Goal: Transaction & Acquisition: Book appointment/travel/reservation

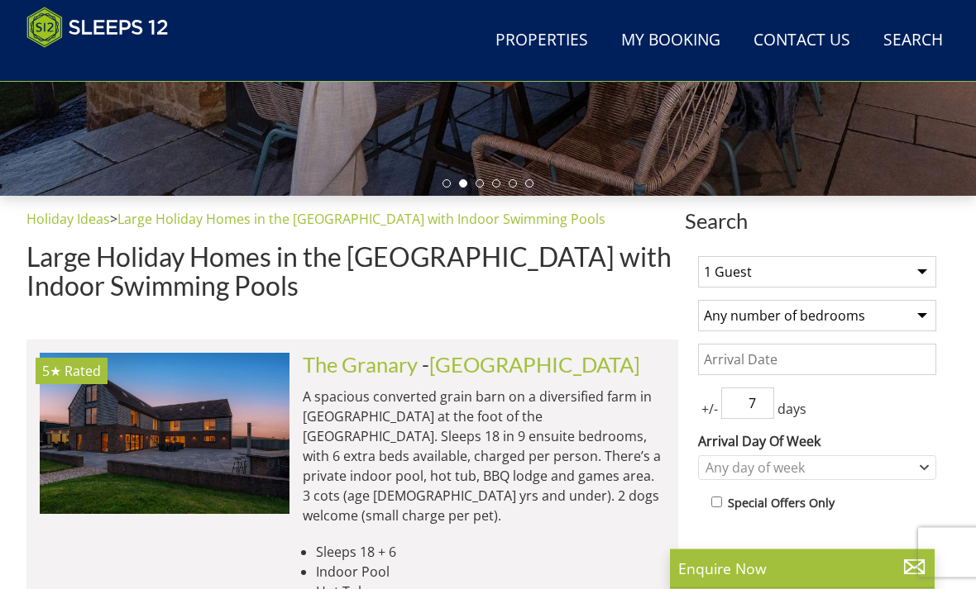
scroll to position [489, 0]
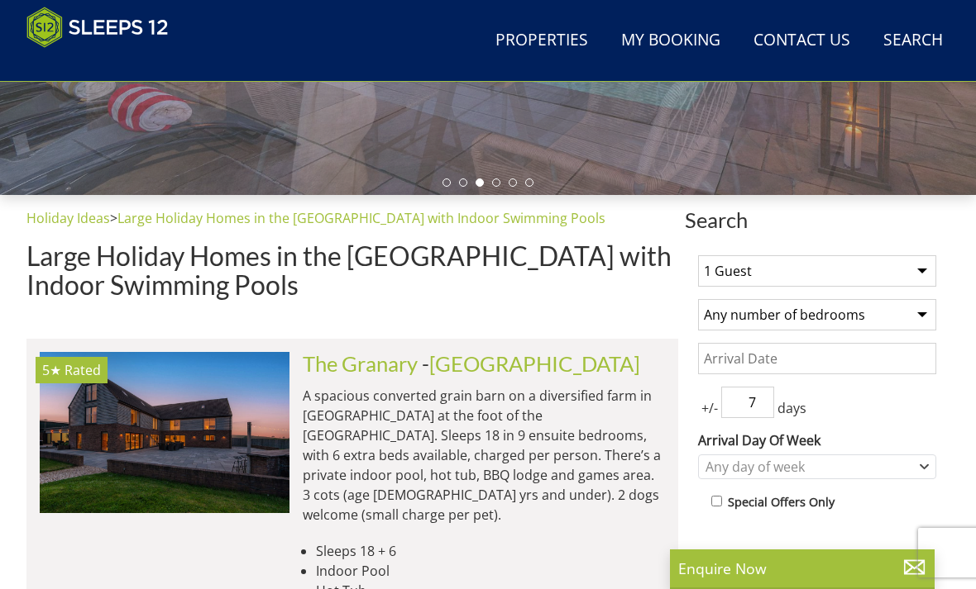
click at [913, 261] on select "1 Guest 2 Guests 3 Guests 4 Guests 5 Guests 6 Guests 7 Guests 8 Guests 9 Guests…" at bounding box center [817, 270] width 238 height 31
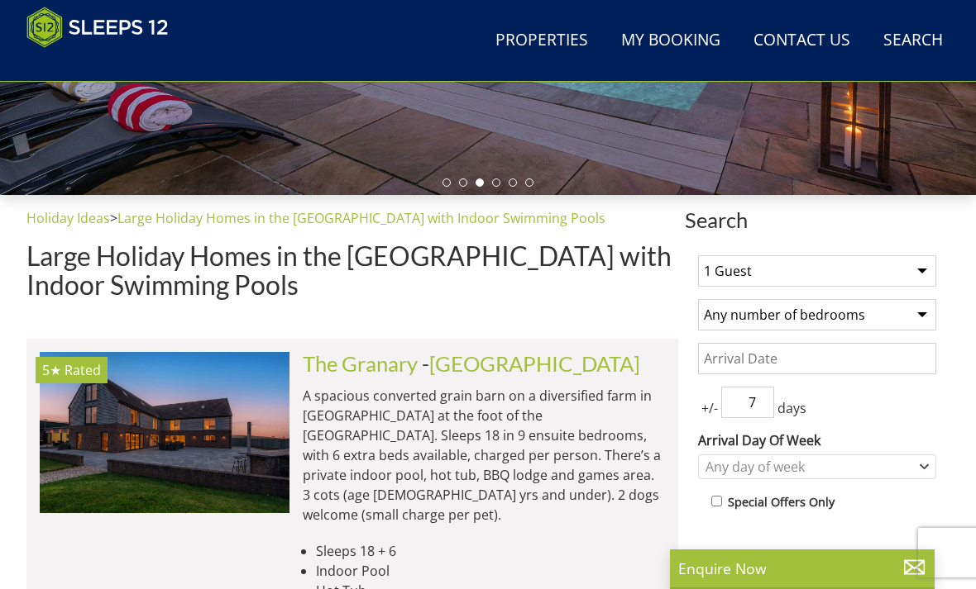
select select "12"
click at [914, 312] on select "Any number of bedrooms 4 Bedrooms 5 Bedrooms 6 Bedrooms 7 Bedrooms 8 Bedrooms 9…" at bounding box center [817, 314] width 238 height 31
select select "6"
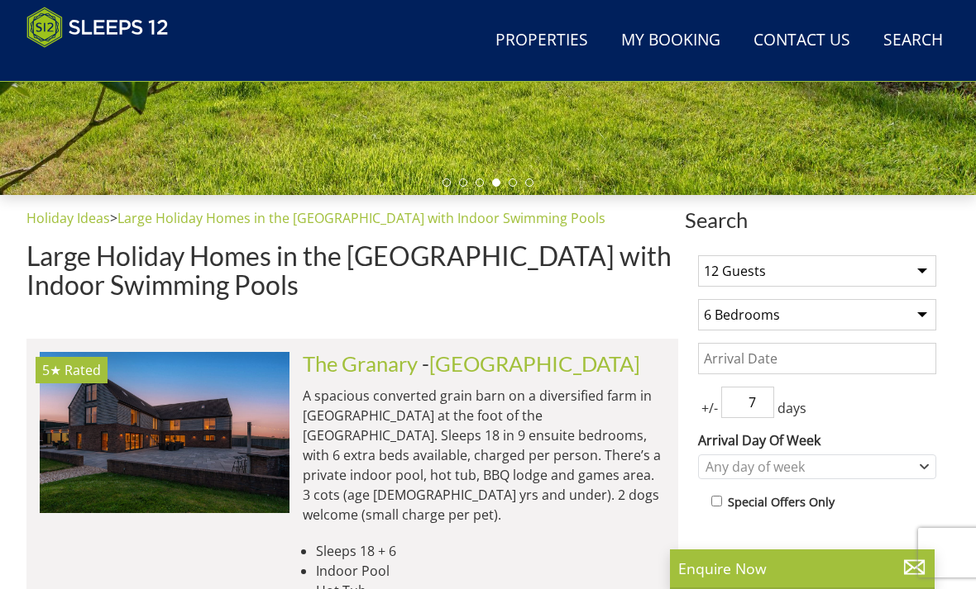
click at [726, 355] on input "Date" at bounding box center [817, 358] width 238 height 31
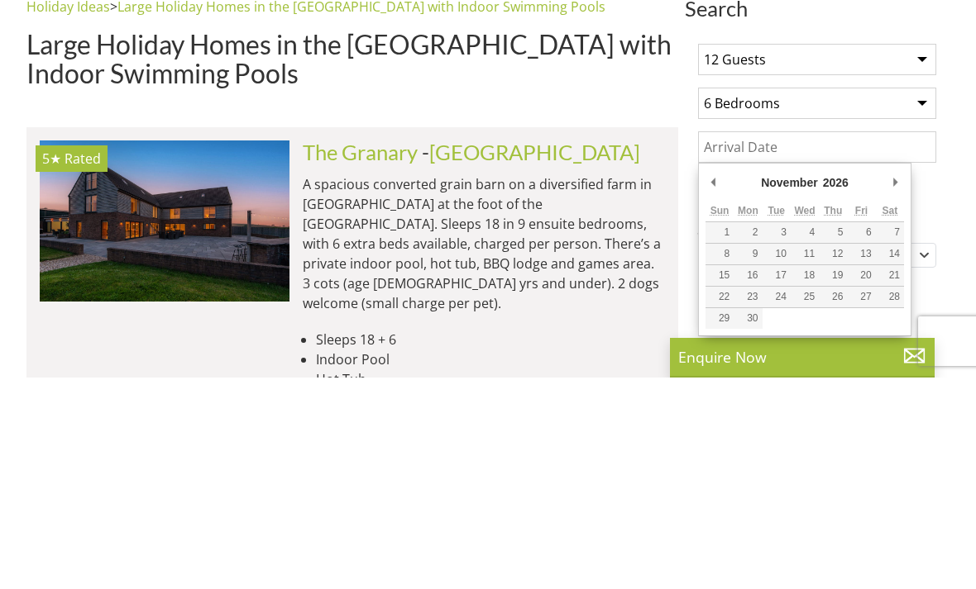
type input "[DATE]"
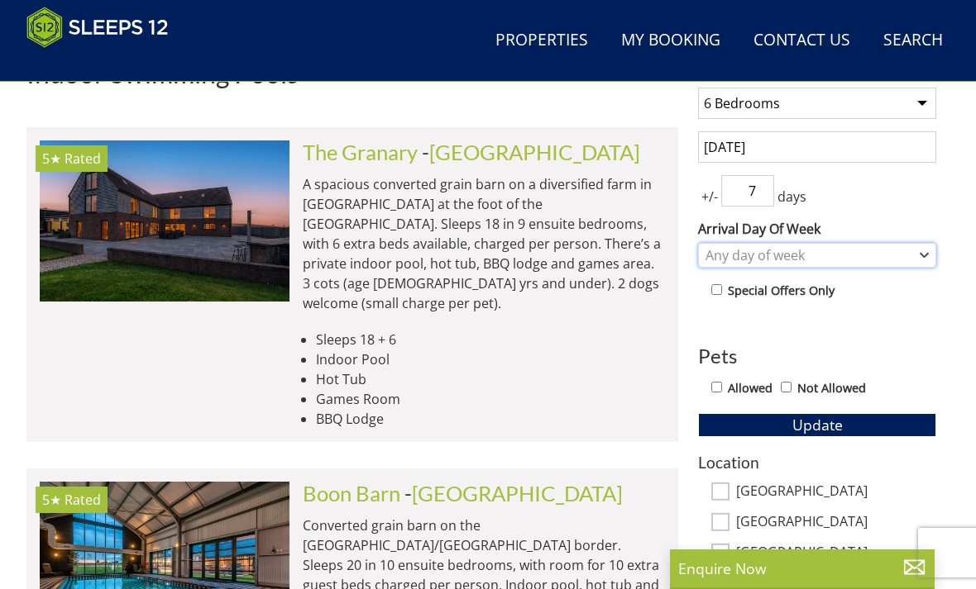
click at [919, 256] on icon "Combobox" at bounding box center [923, 255] width 9 height 10
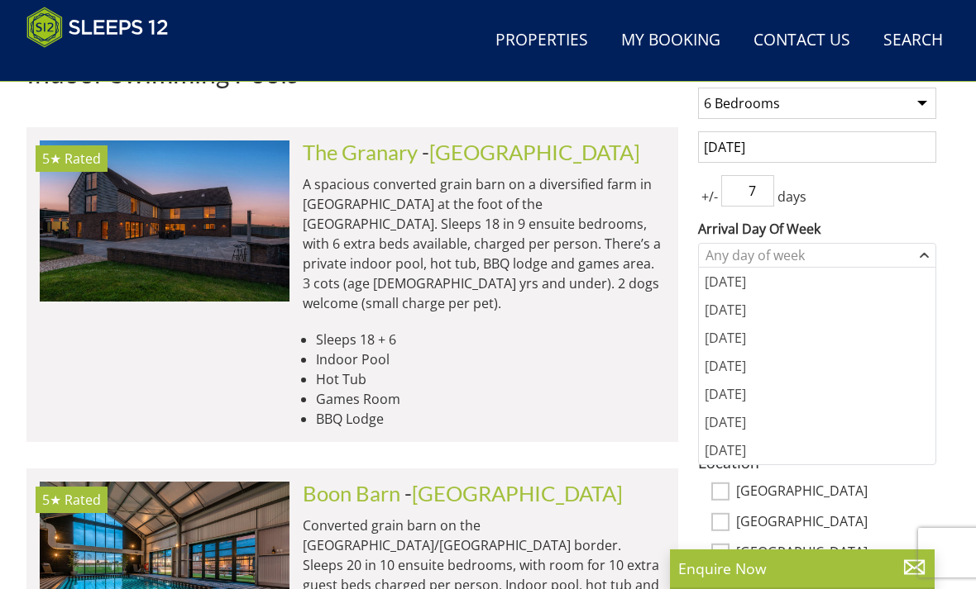
click at [726, 288] on div "[DATE]" at bounding box center [817, 282] width 236 height 28
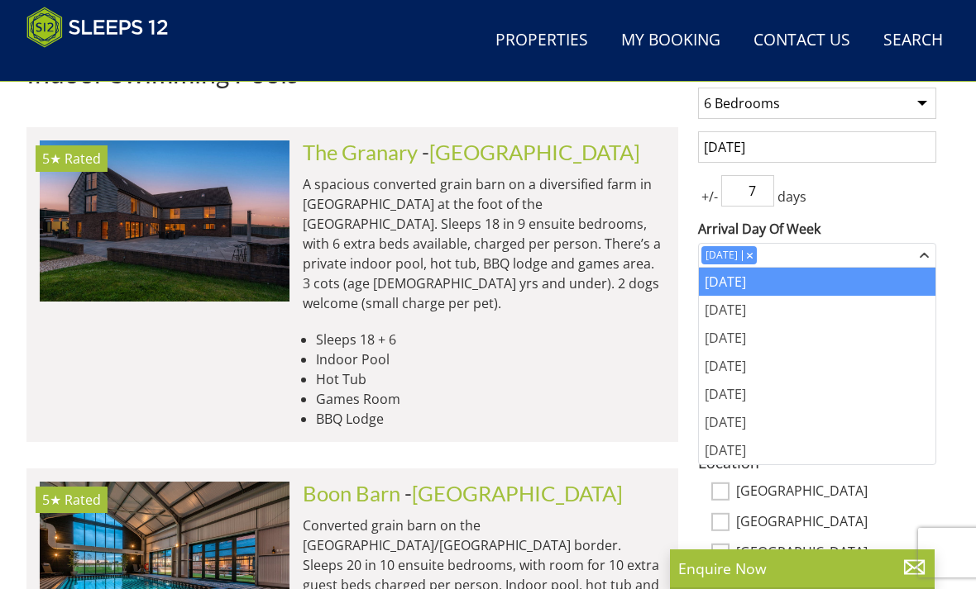
click at [894, 195] on div "+/- 7 days" at bounding box center [817, 190] width 238 height 31
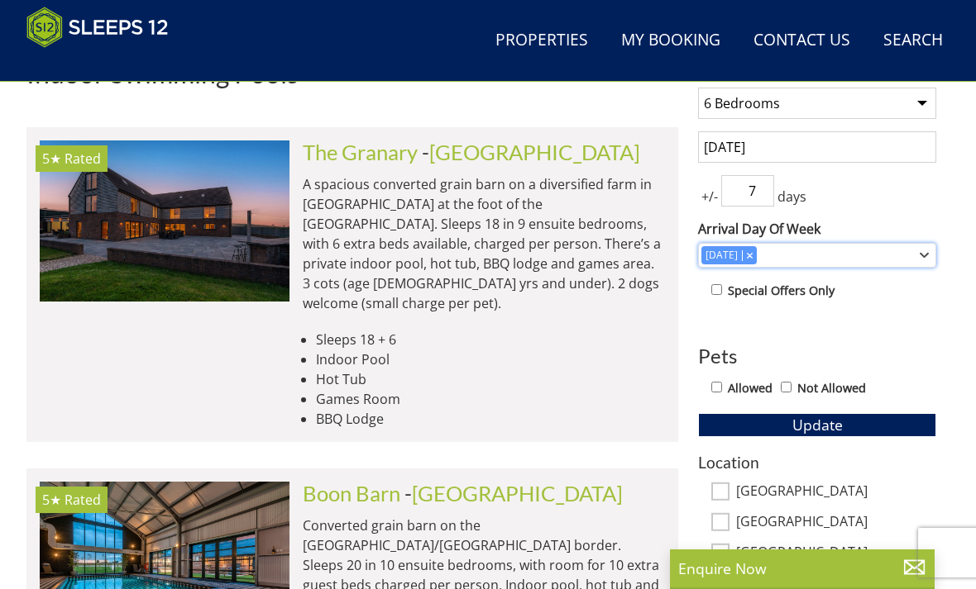
click at [793, 258] on div "[DATE]" at bounding box center [808, 255] width 214 height 18
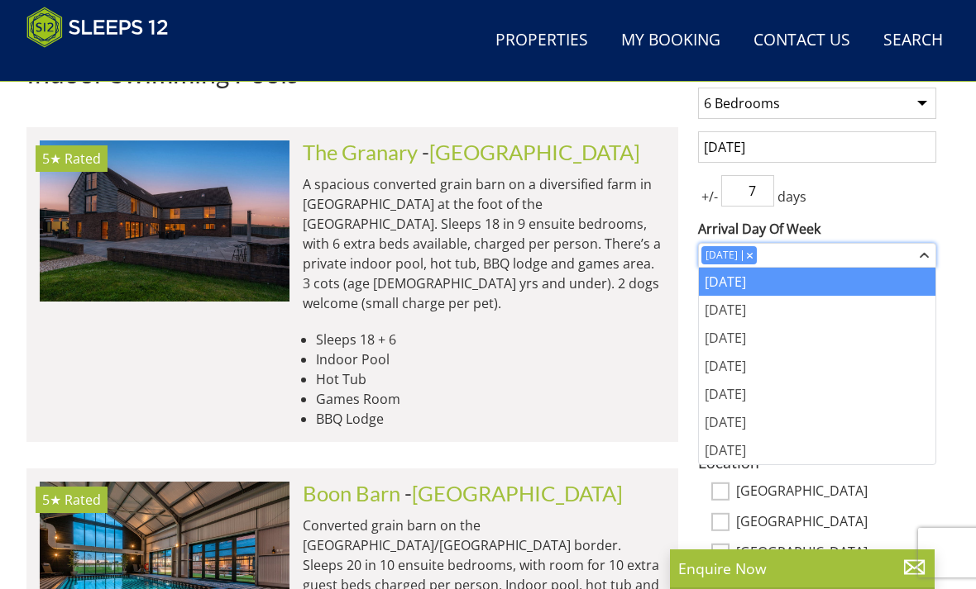
click at [866, 260] on div "[DATE]" at bounding box center [808, 255] width 214 height 18
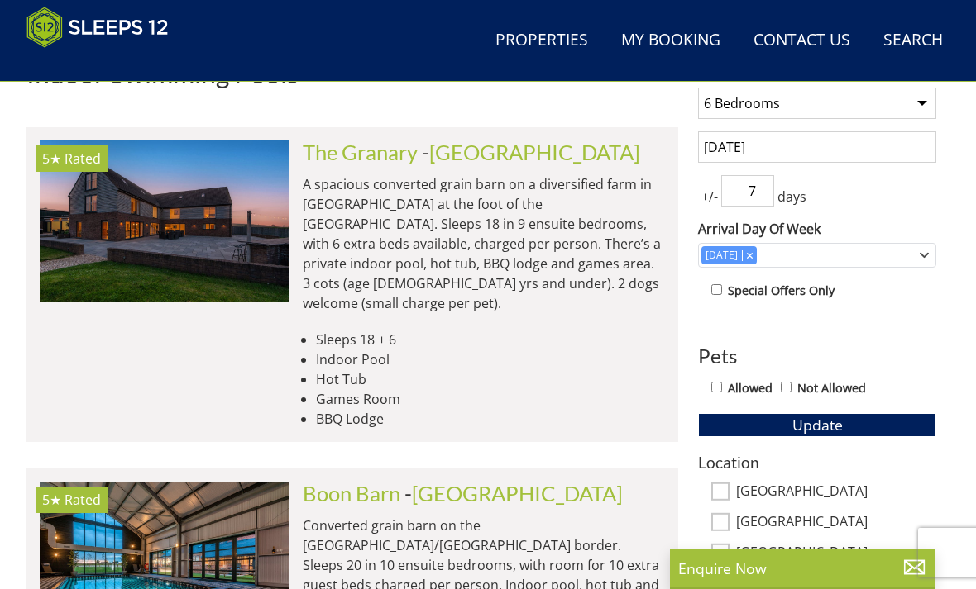
click at [761, 193] on input "7" at bounding box center [747, 190] width 53 height 31
click at [770, 189] on input "7" at bounding box center [747, 190] width 53 height 31
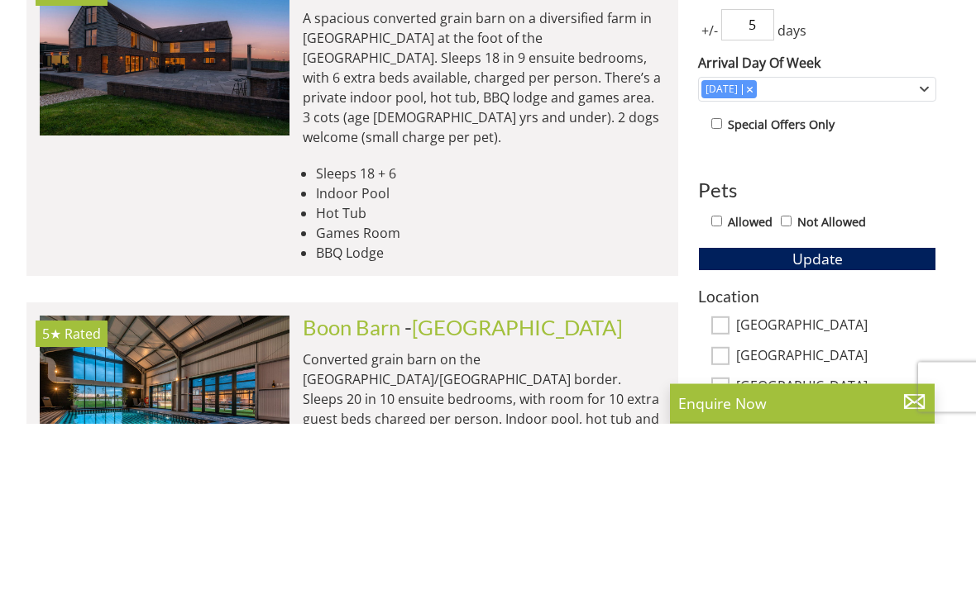
type input "5"
click at [790, 382] on input "Not Allowed" at bounding box center [785, 387] width 11 height 11
checkbox input "true"
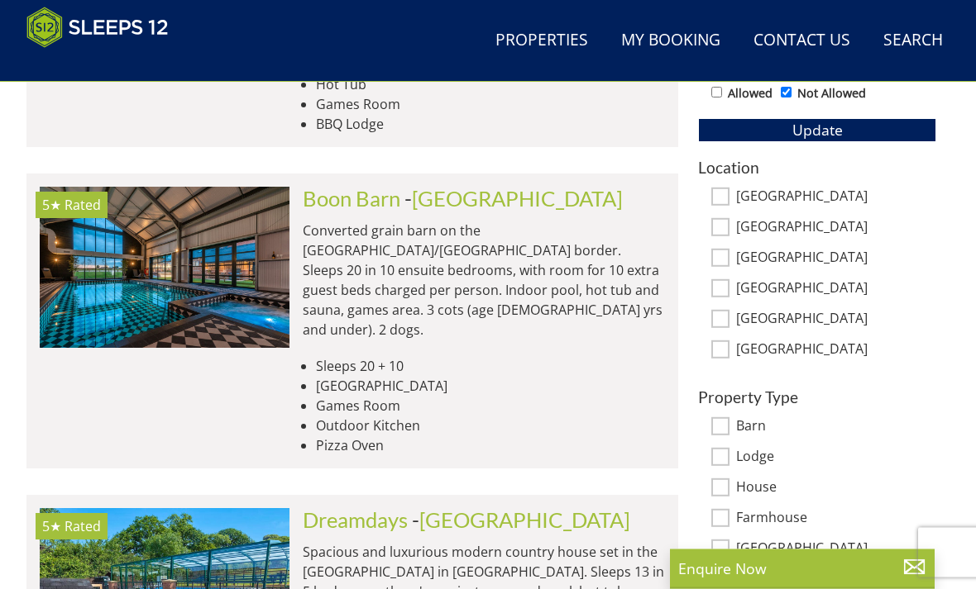
scroll to position [996, 0]
click at [713, 195] on input "[GEOGRAPHIC_DATA]" at bounding box center [720, 197] width 18 height 18
checkbox input "true"
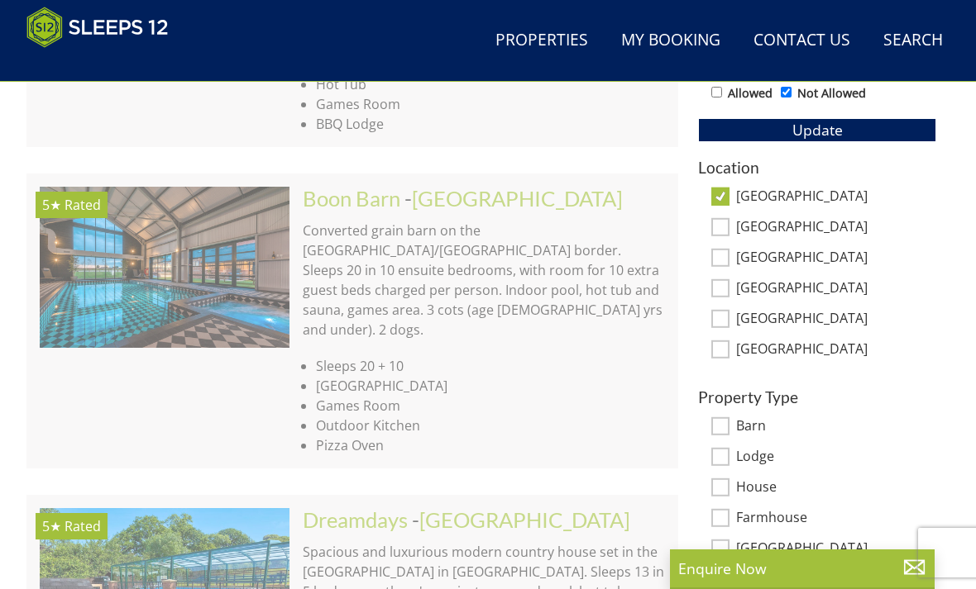
click at [718, 228] on input "[GEOGRAPHIC_DATA]" at bounding box center [720, 227] width 18 height 18
checkbox input "true"
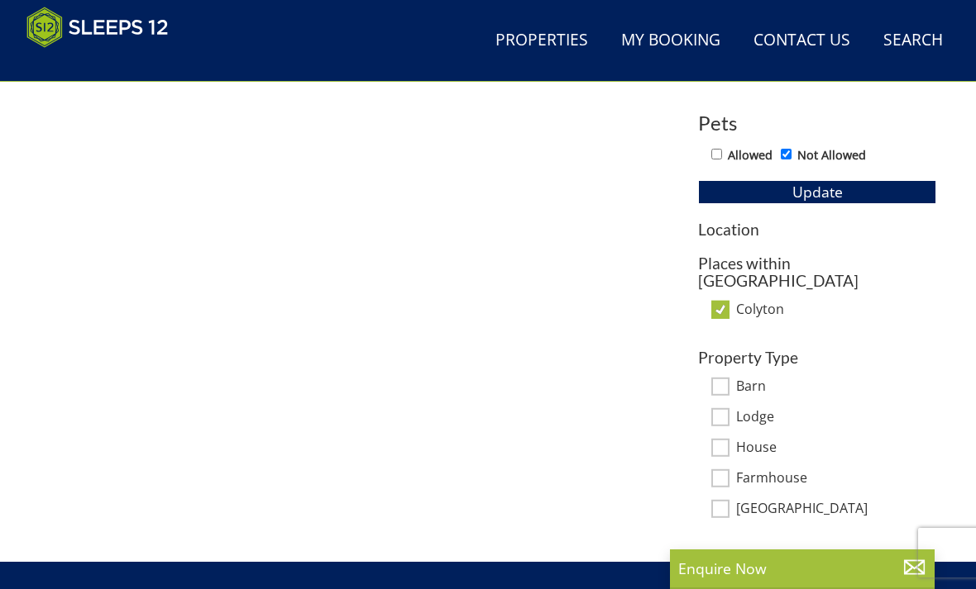
scroll to position [924, 0]
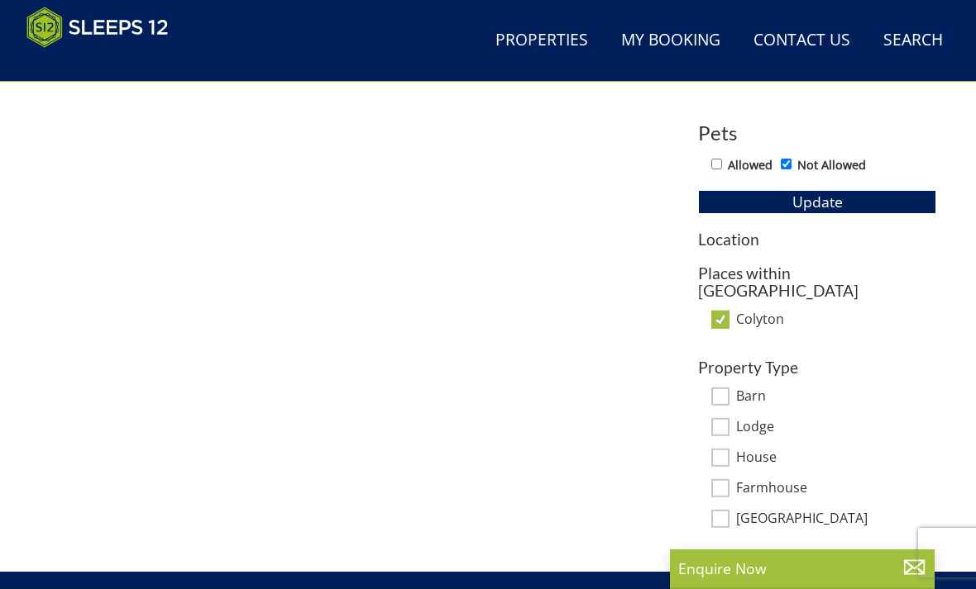
click at [716, 311] on input "Colyton" at bounding box center [720, 320] width 18 height 18
checkbox input "false"
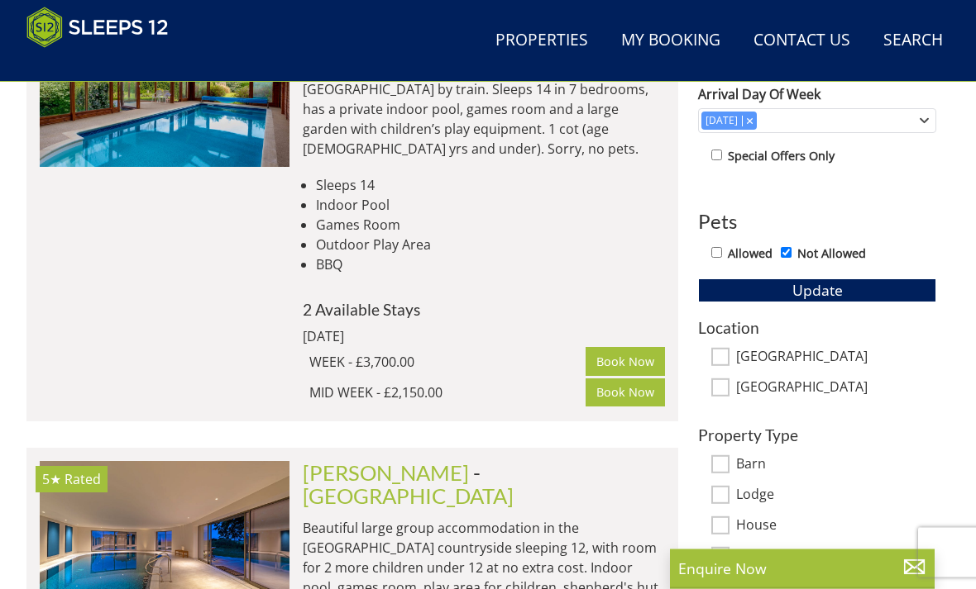
scroll to position [836, 0]
click at [810, 290] on span "Update" at bounding box center [817, 290] width 50 height 20
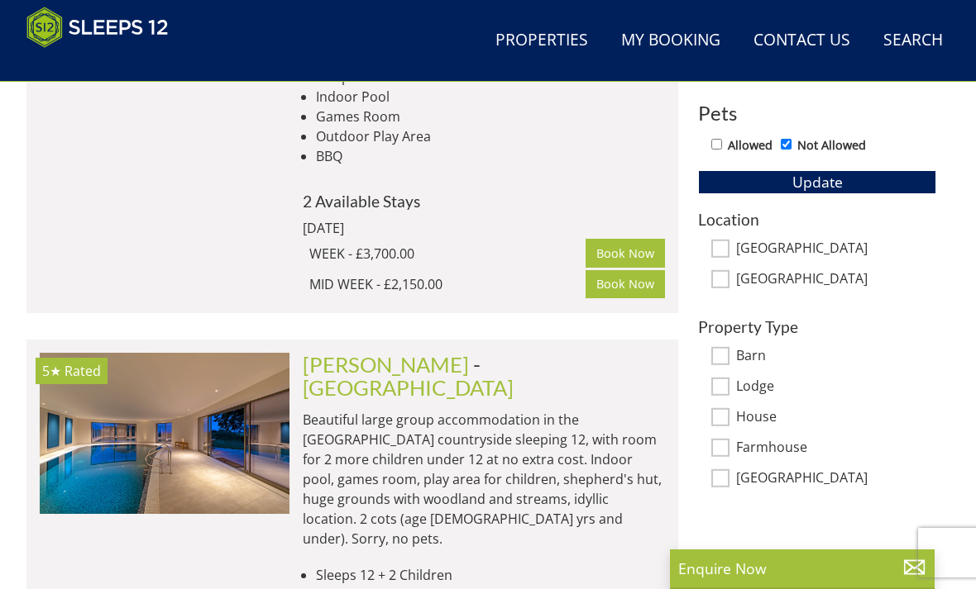
scroll to position [968, 0]
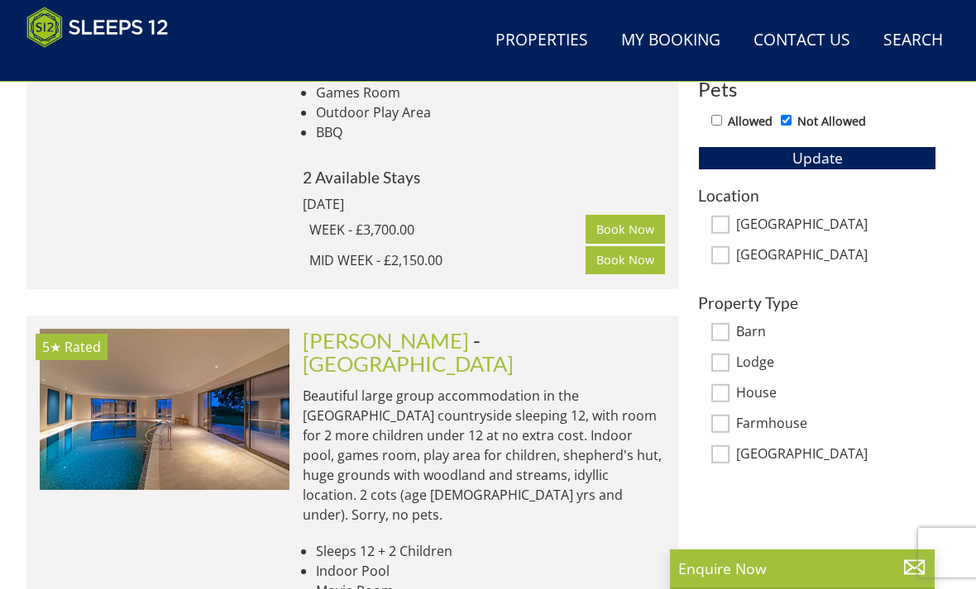
click at [717, 225] on input "[GEOGRAPHIC_DATA]" at bounding box center [720, 225] width 18 height 18
checkbox input "true"
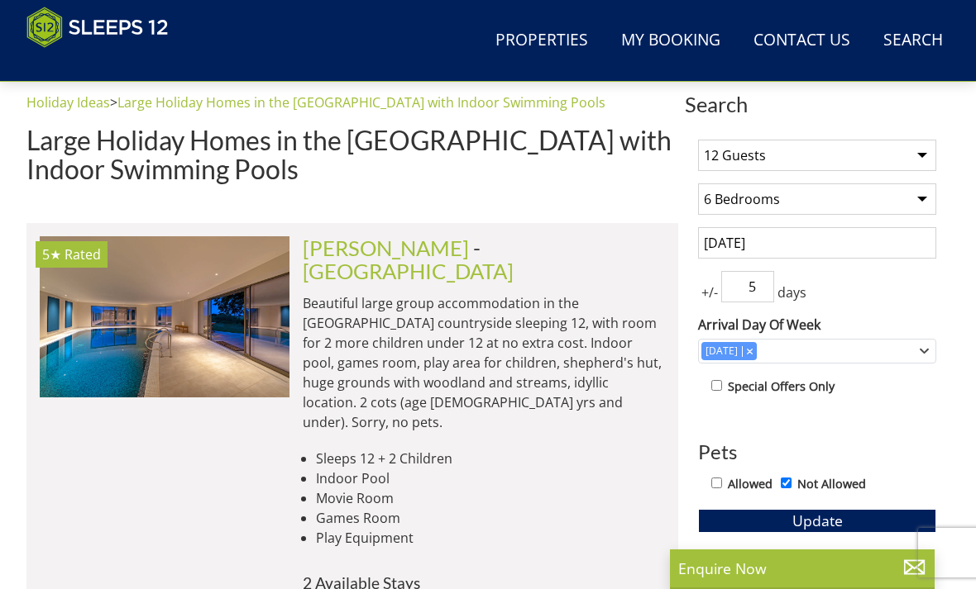
scroll to position [614, 0]
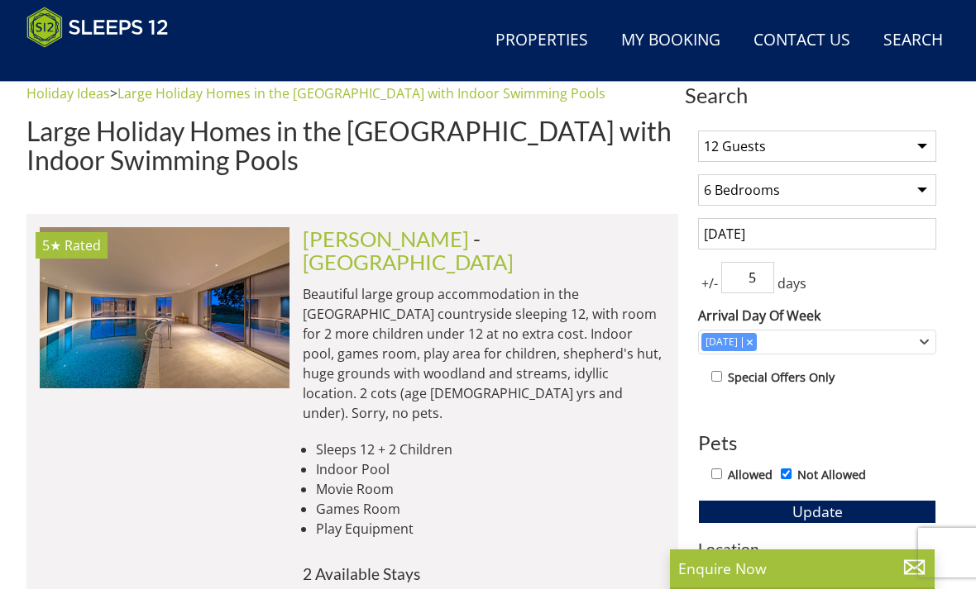
click at [337, 251] on link "[PERSON_NAME]" at bounding box center [386, 239] width 166 height 25
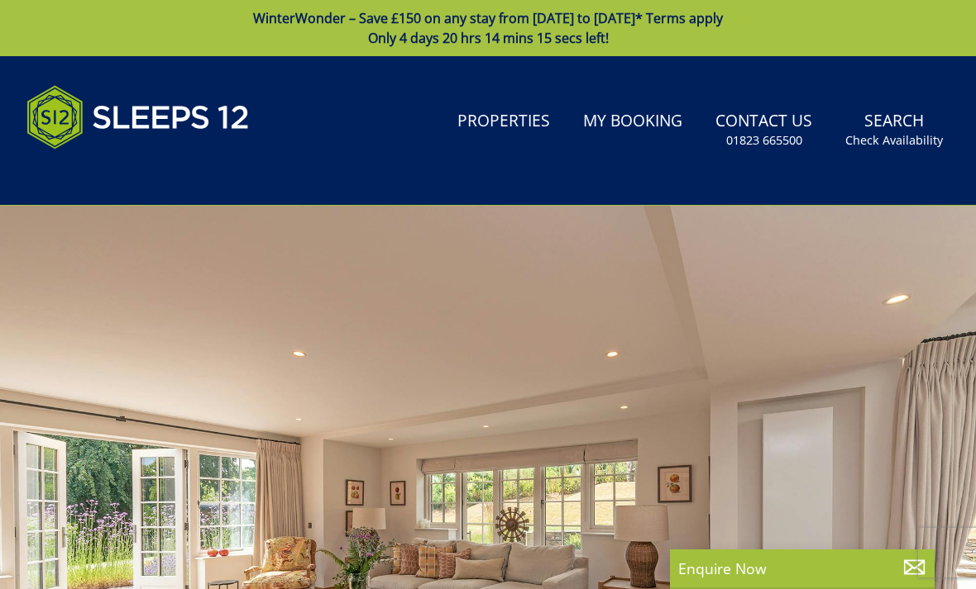
select select "12"
select select "6"
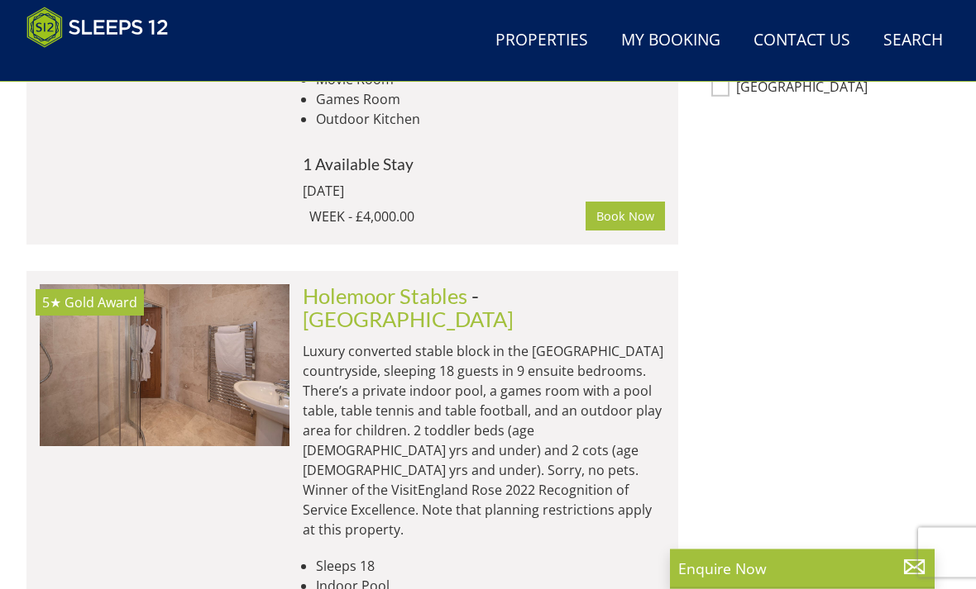
scroll to position [1559, 0]
click at [385, 284] on link "Holemoor Stables" at bounding box center [385, 296] width 165 height 25
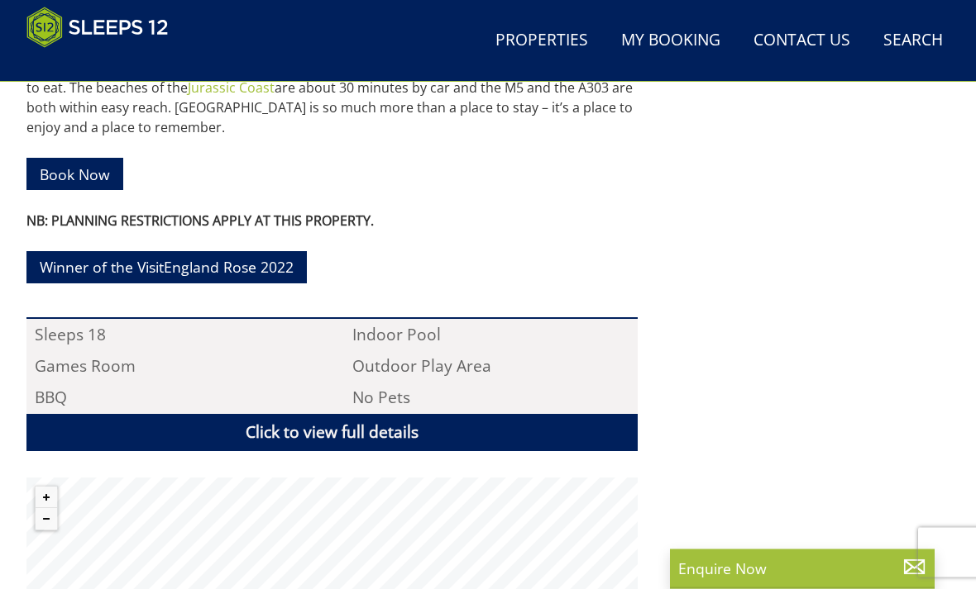
scroll to position [996, 0]
click at [339, 432] on link "Click to view full details" at bounding box center [331, 432] width 611 height 37
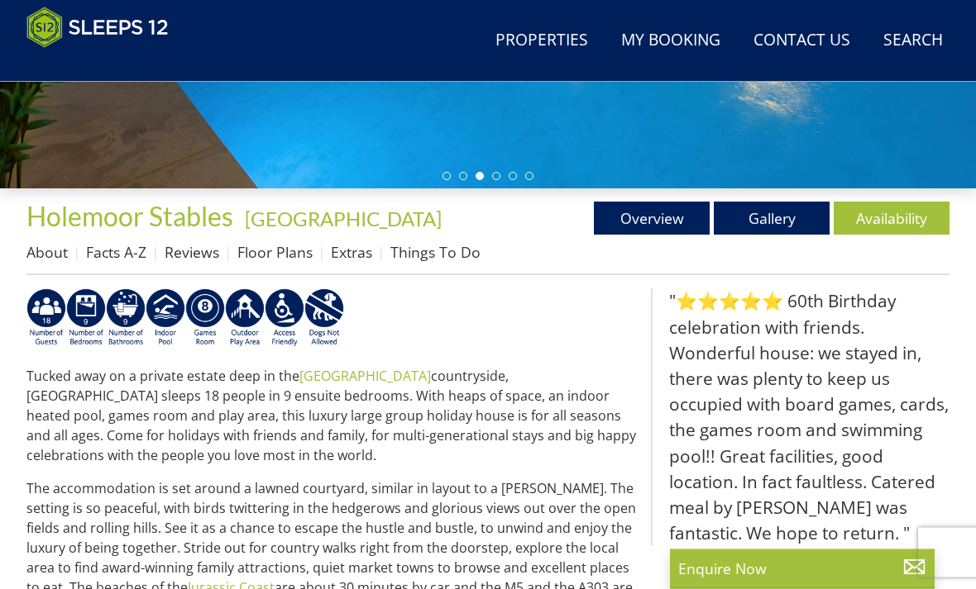
scroll to position [494, 0]
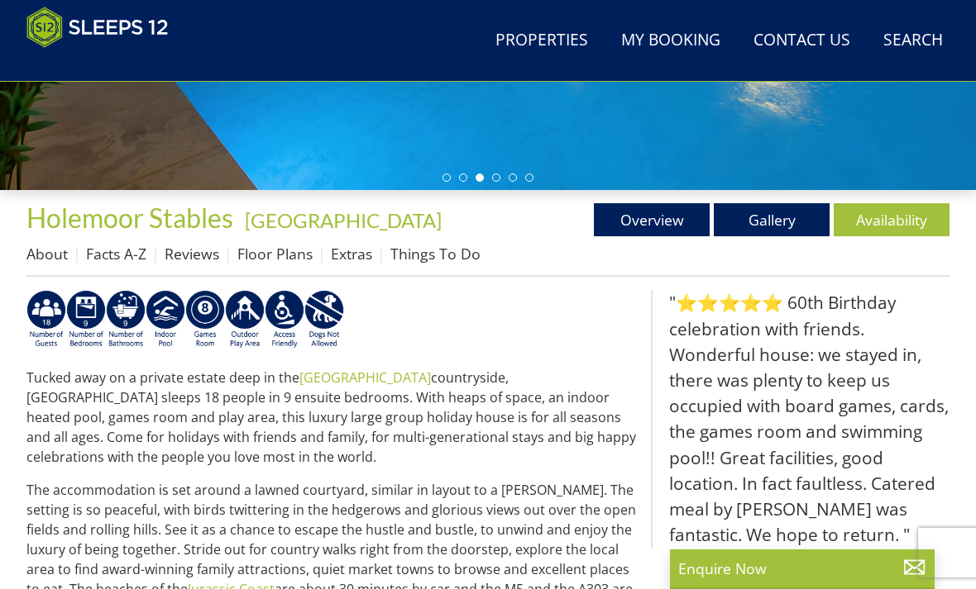
click at [272, 251] on link "Floor Plans" at bounding box center [274, 254] width 75 height 20
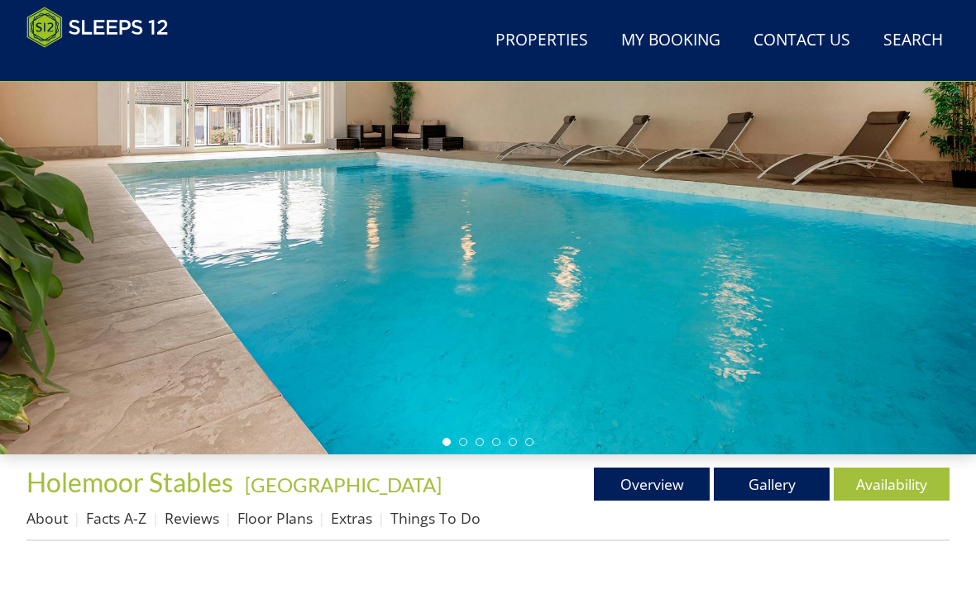
scroll to position [243, 0]
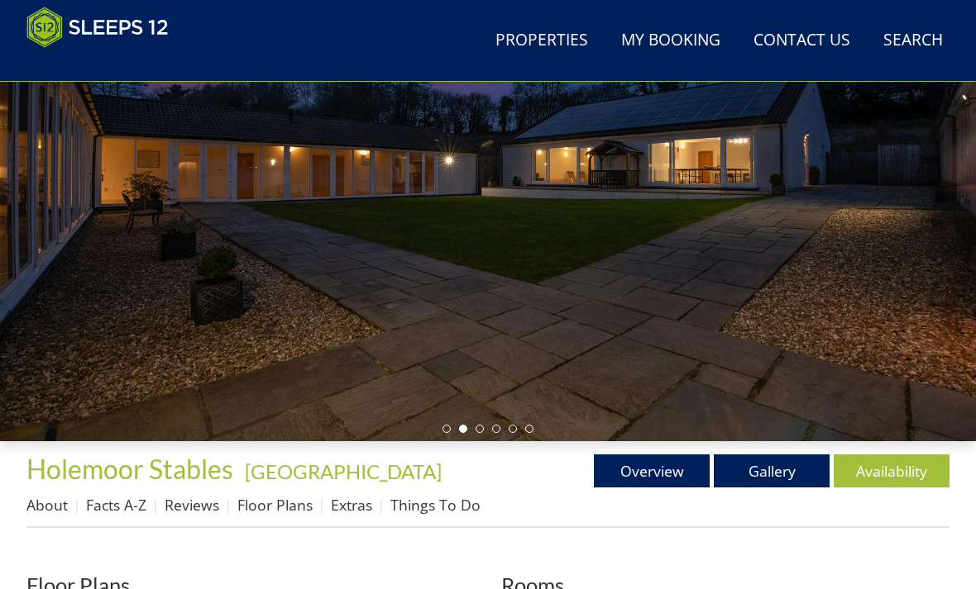
click at [882, 473] on link "Availability" at bounding box center [891, 471] width 116 height 33
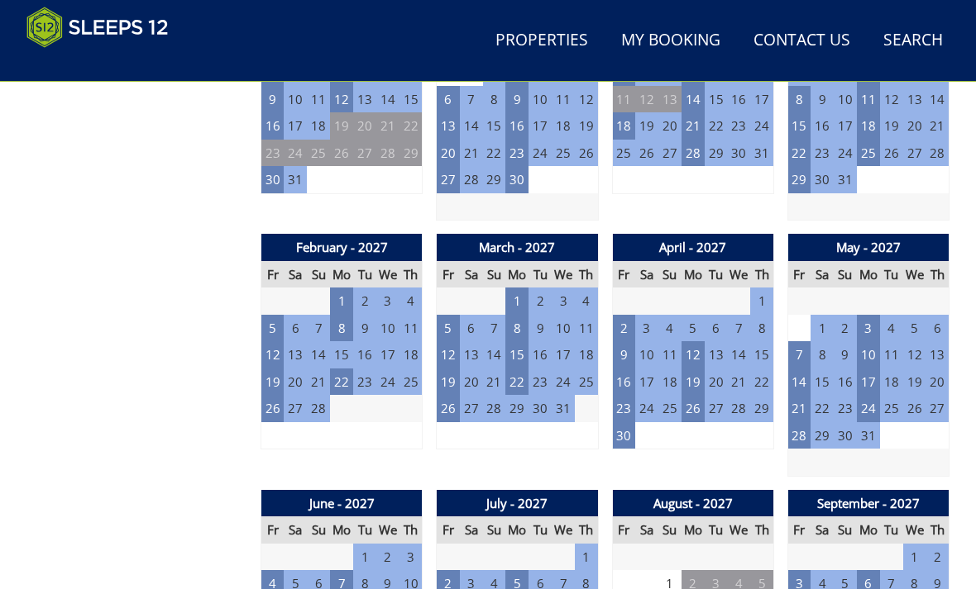
scroll to position [1574, 0]
click at [614, 315] on td "2" at bounding box center [623, 328] width 23 height 27
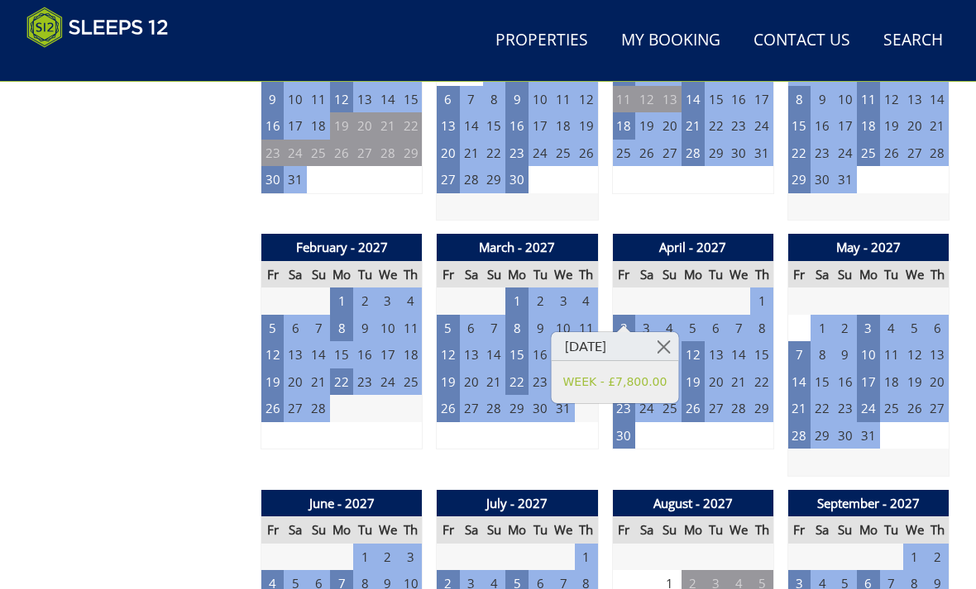
click at [517, 440] on div "March - 2027 Fr Sa Su Mo Tu We Th 26 27 28 1 2 3 4 5 6 7 8 9 10 11 12 13" at bounding box center [517, 355] width 162 height 243
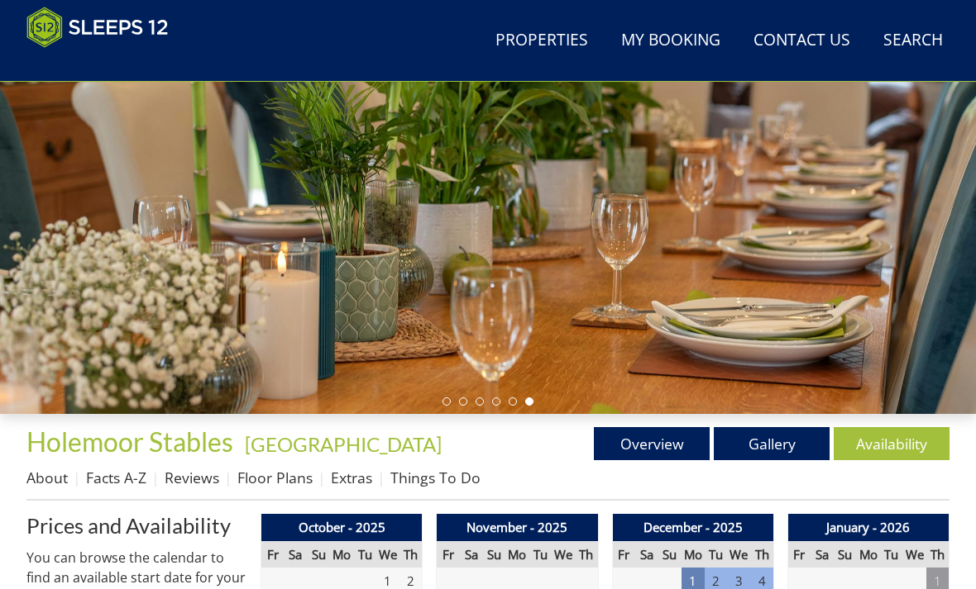
scroll to position [271, 0]
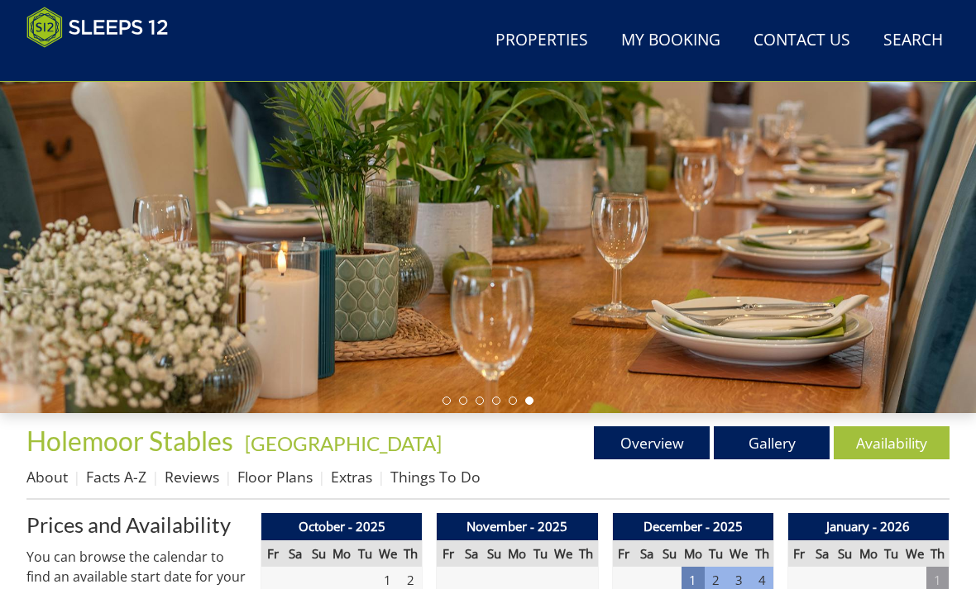
click at [766, 448] on link "Gallery" at bounding box center [771, 443] width 116 height 33
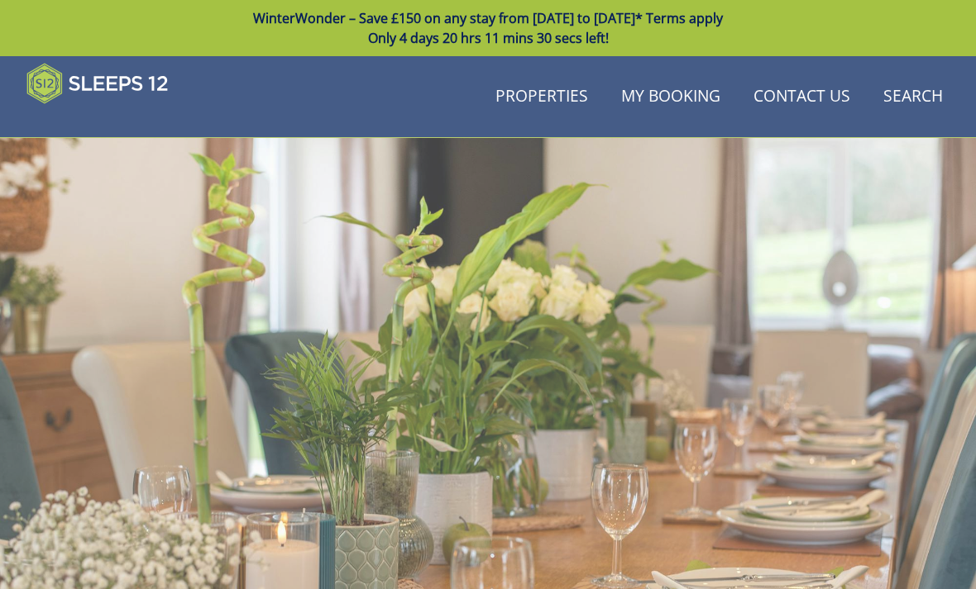
scroll to position [271, 0]
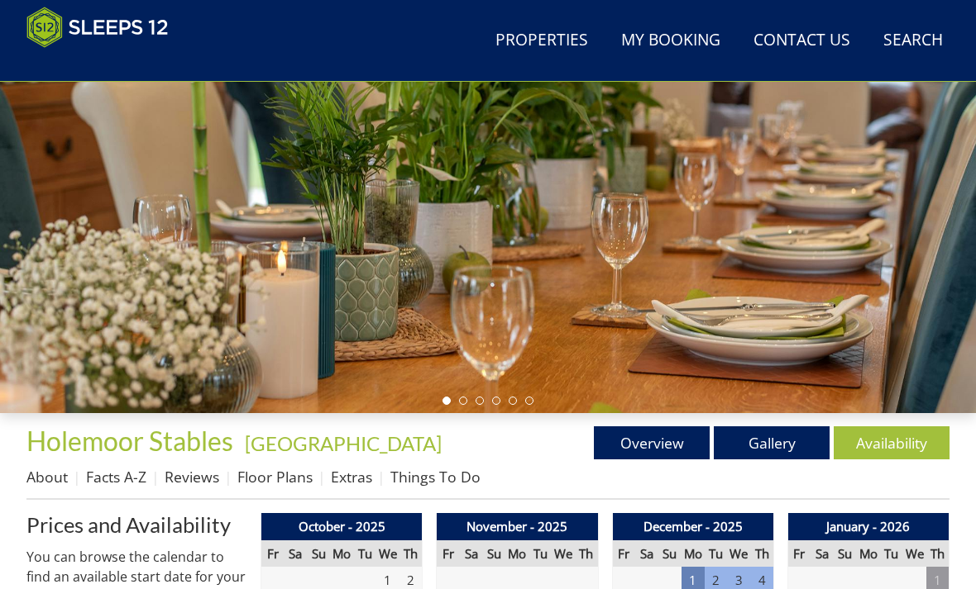
click at [665, 440] on link "Overview" at bounding box center [652, 443] width 116 height 33
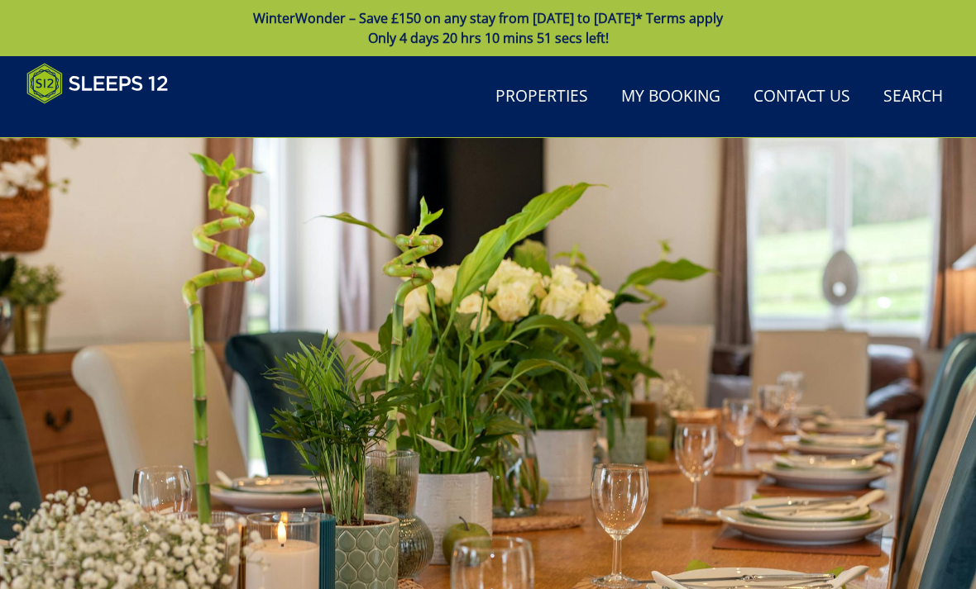
scroll to position [271, 0]
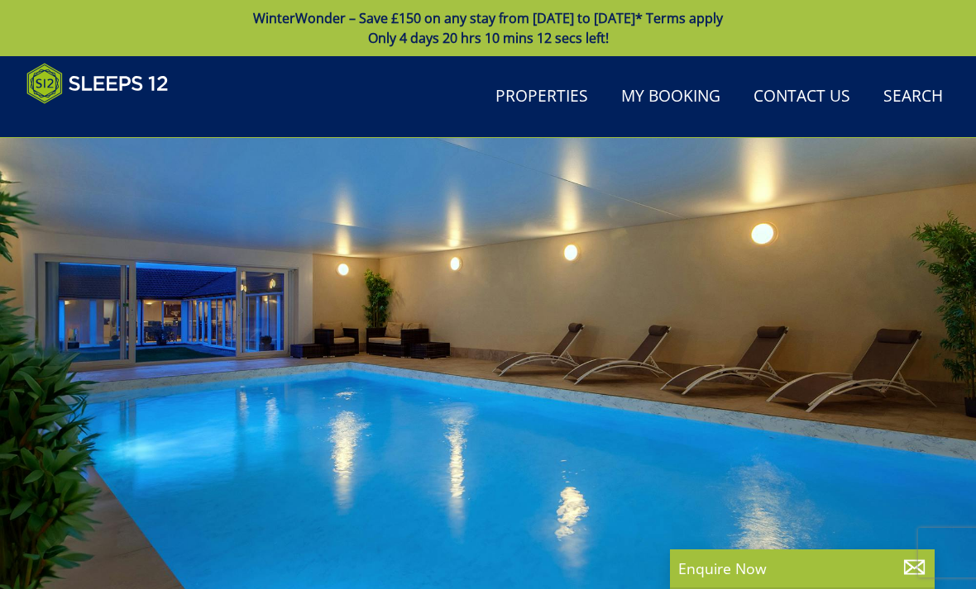
scroll to position [494, 0]
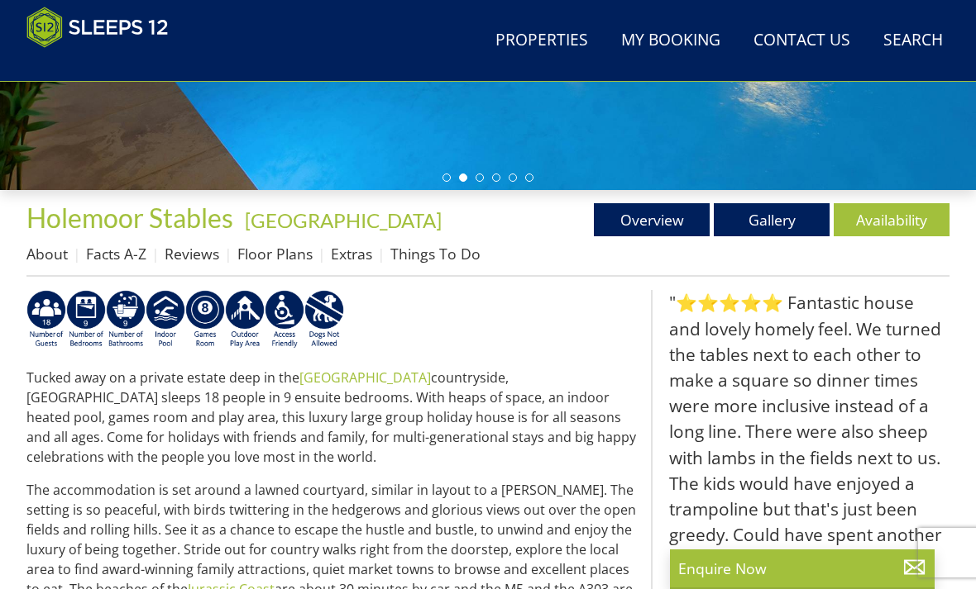
select select "12"
select select "6"
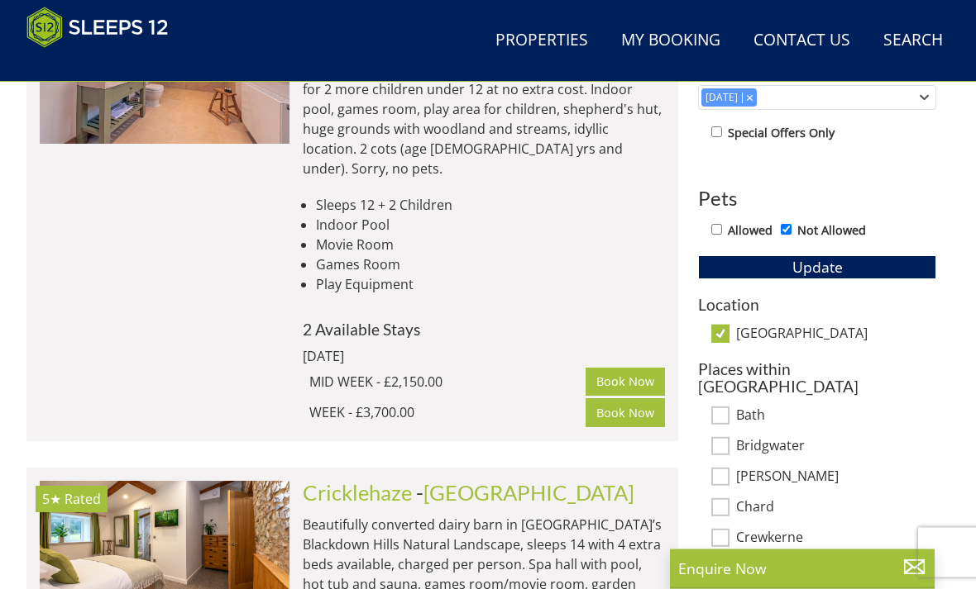
scroll to position [859, 0]
click at [717, 333] on input "[GEOGRAPHIC_DATA]" at bounding box center [720, 334] width 18 height 18
checkbox input "false"
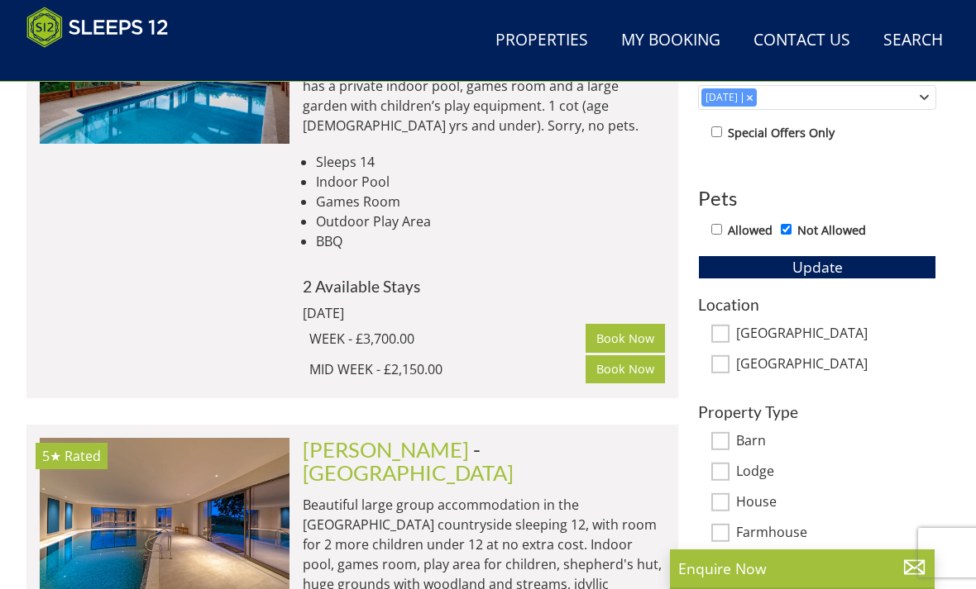
click at [814, 263] on span "Update" at bounding box center [817, 267] width 50 height 20
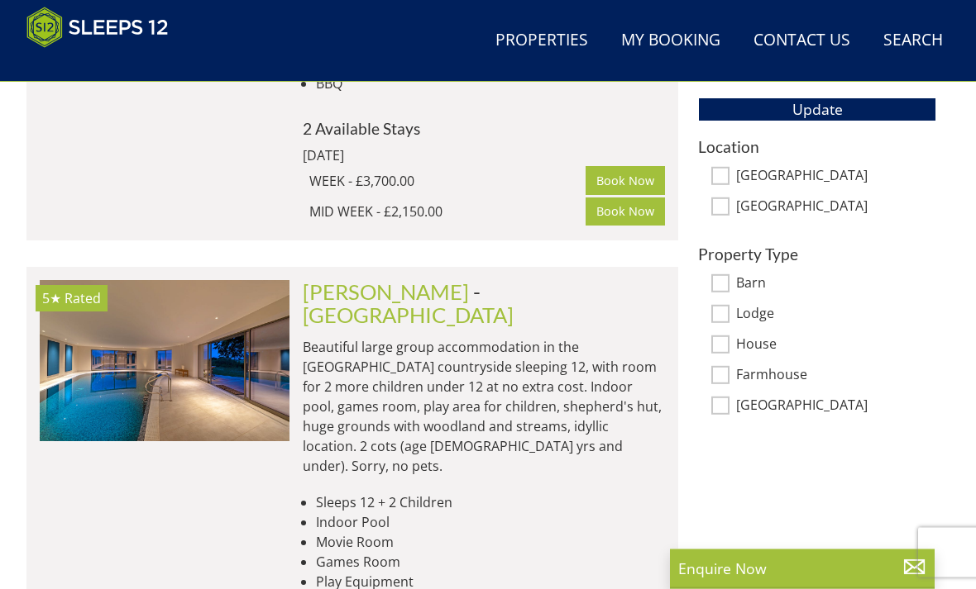
scroll to position [1015, 0]
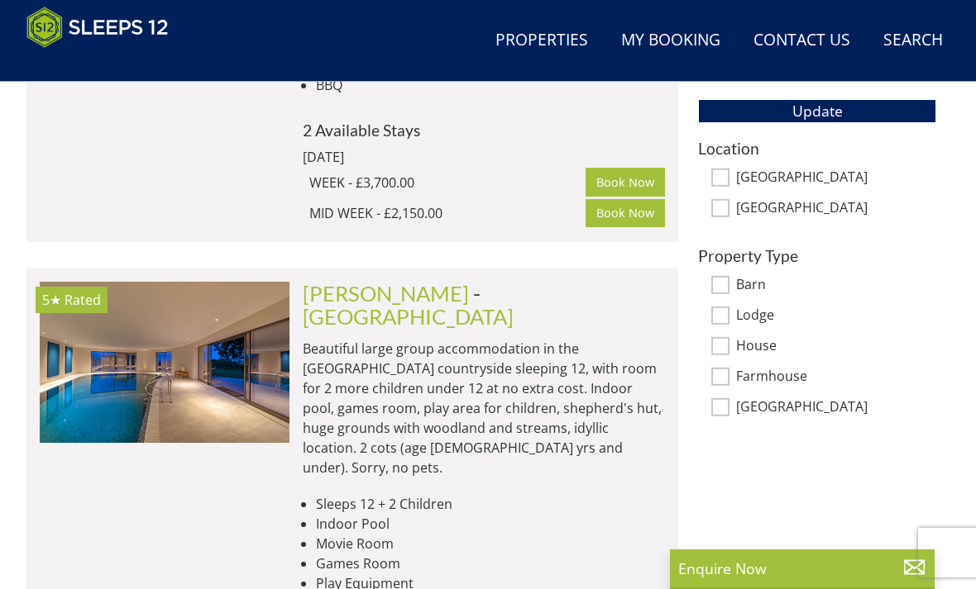
click at [441, 339] on p "Beautiful large group accommodation in the [GEOGRAPHIC_DATA] countryside sleepi…" at bounding box center [484, 408] width 362 height 139
click at [368, 281] on link "[PERSON_NAME]" at bounding box center [386, 293] width 166 height 25
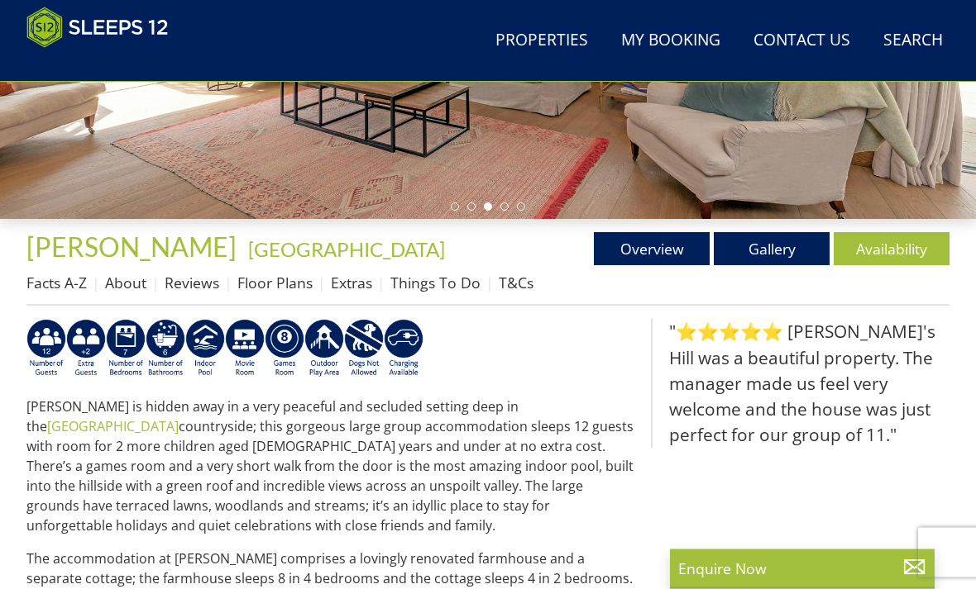
scroll to position [448, 0]
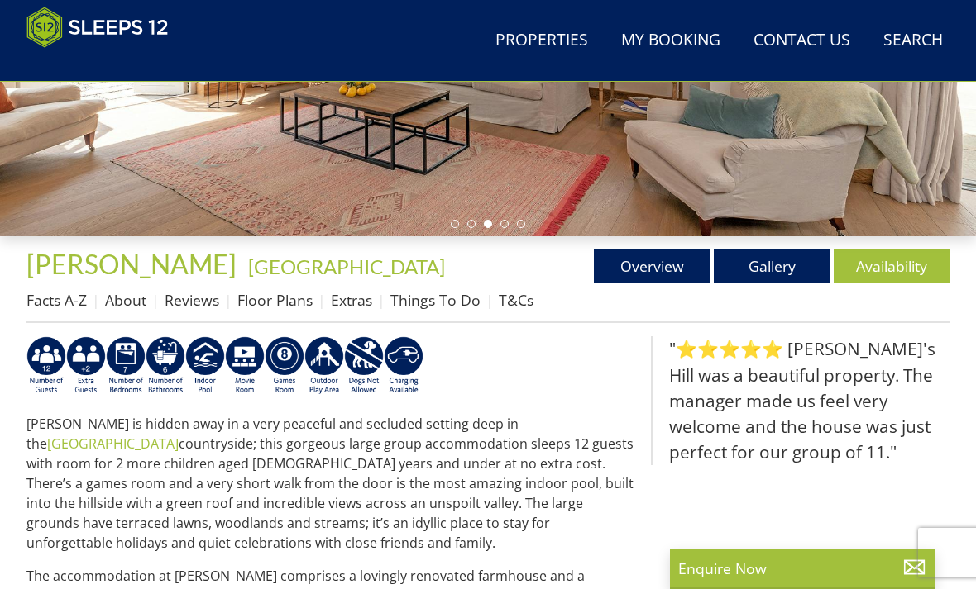
click at [762, 265] on link "Gallery" at bounding box center [771, 266] width 116 height 33
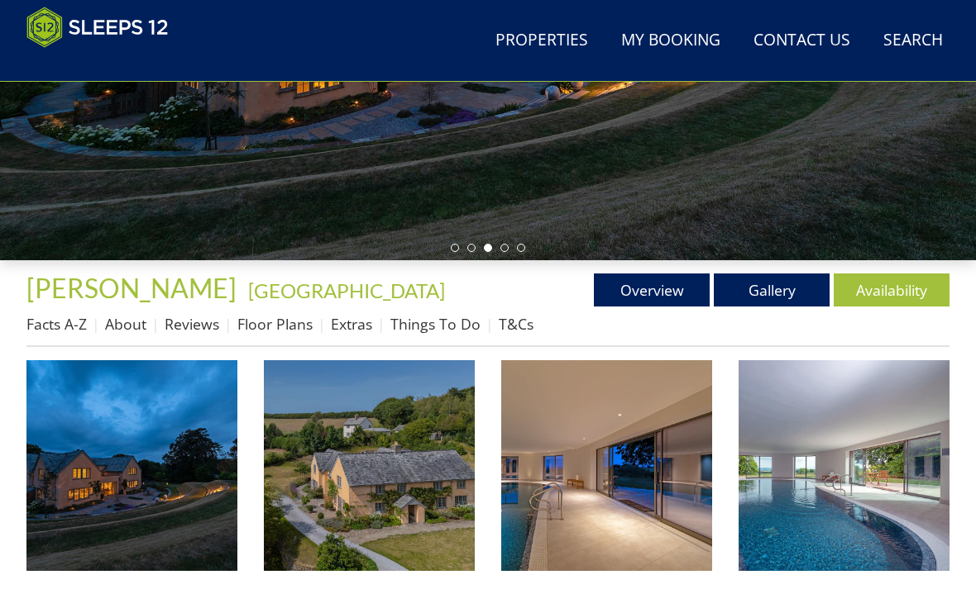
scroll to position [426, 0]
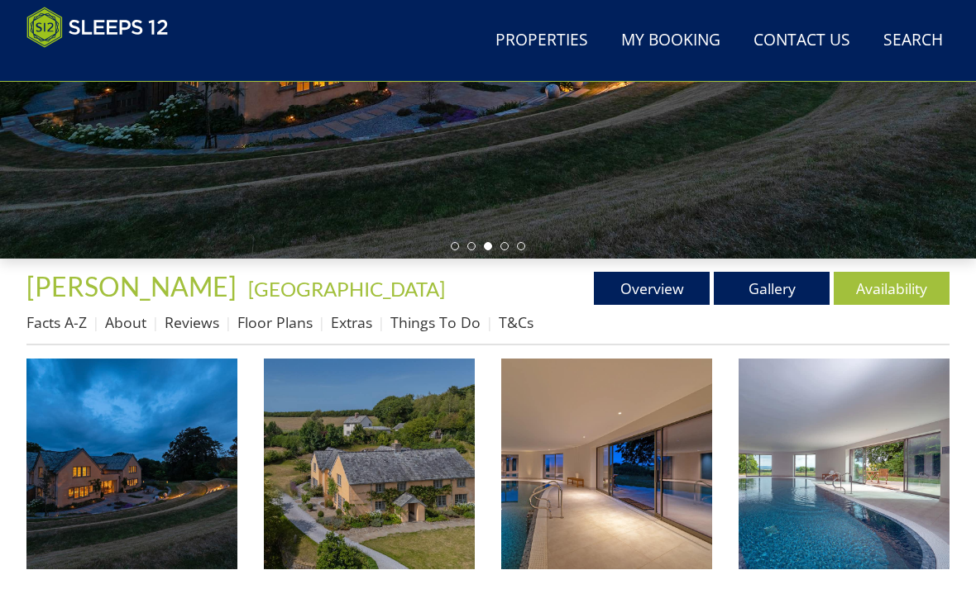
click at [260, 315] on link "Floor Plans" at bounding box center [274, 322] width 75 height 20
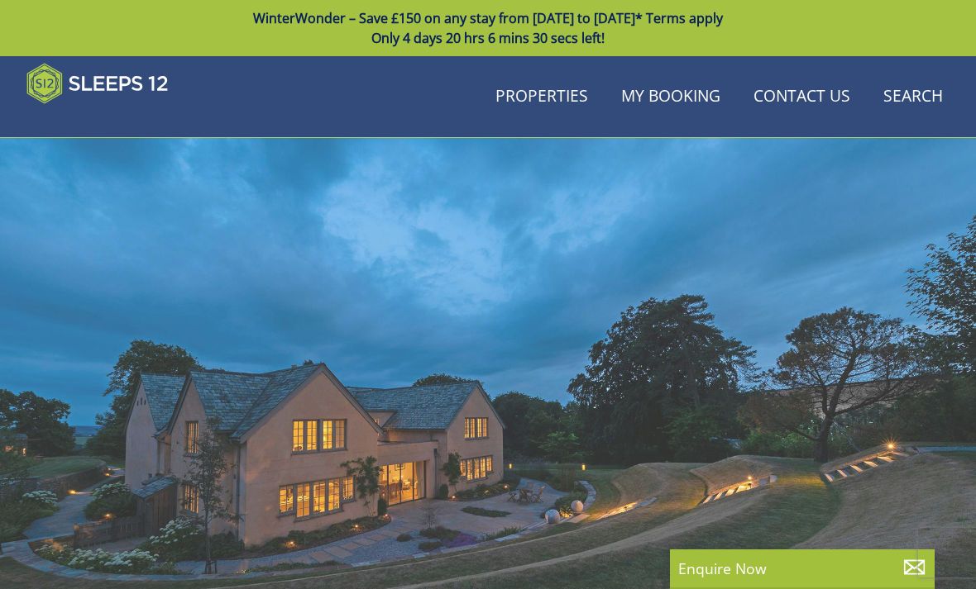
scroll to position [448, 0]
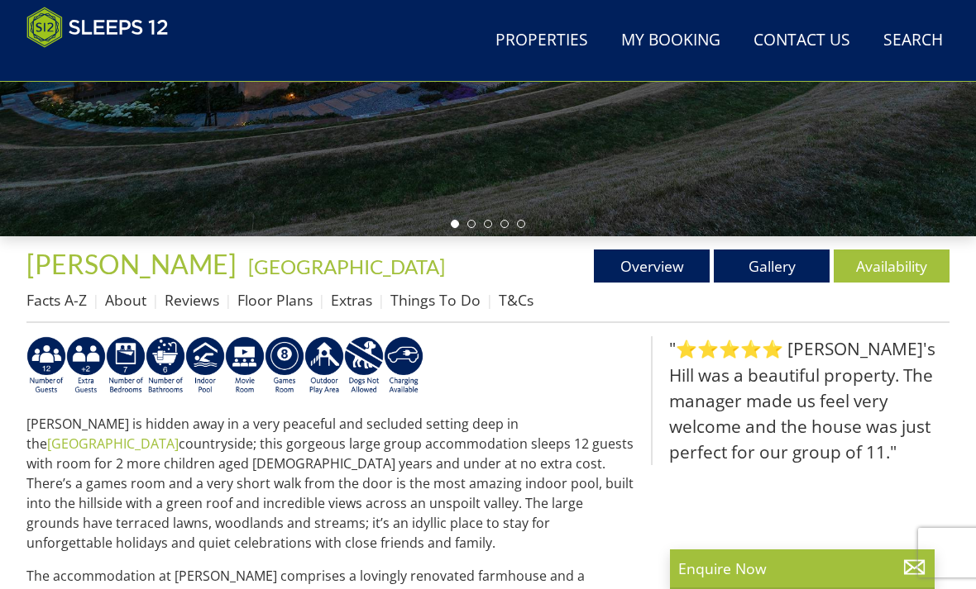
select select "12"
select select "6"
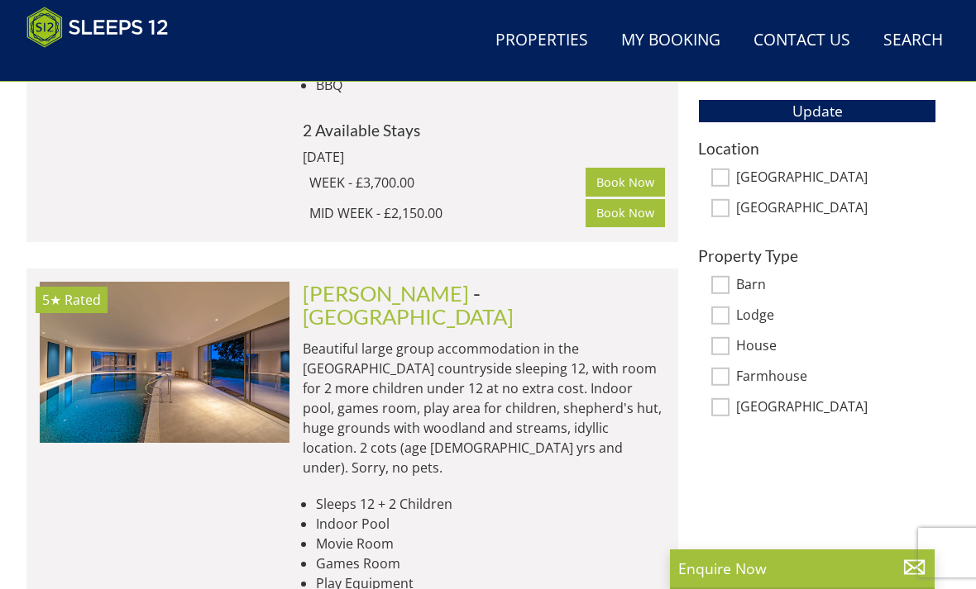
scroll to position [0, 2750]
